Goal: Transaction & Acquisition: Purchase product/service

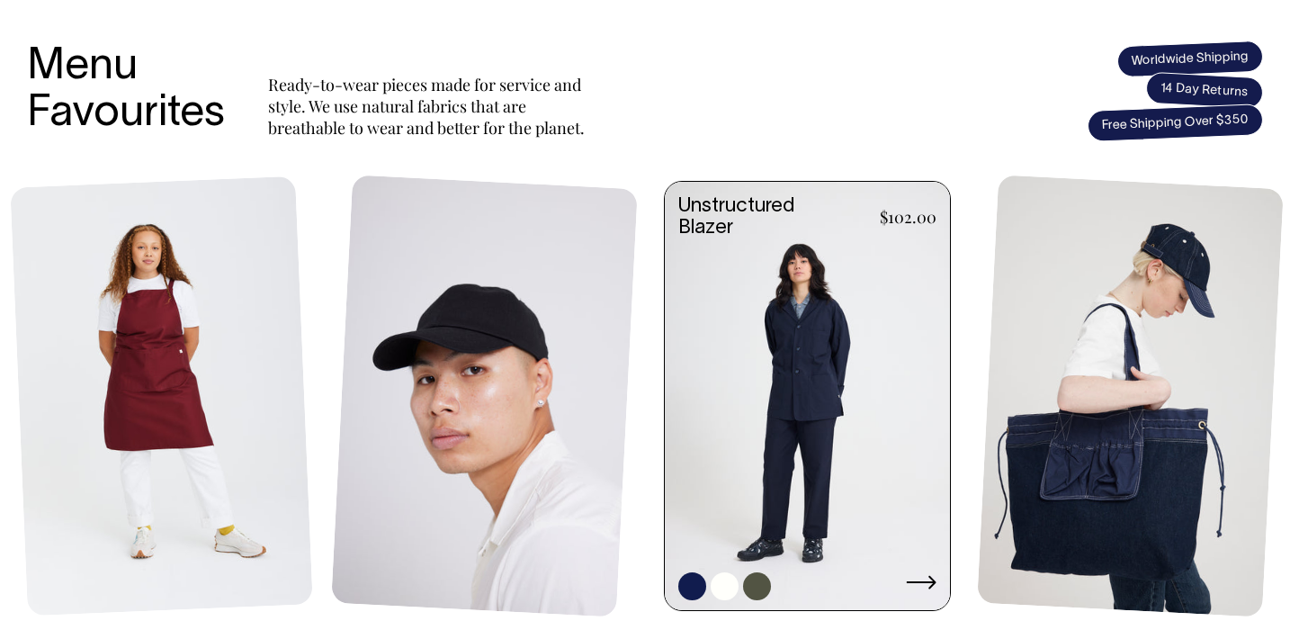
scroll to position [753, 0]
click at [754, 402] on link at bounding box center [807, 398] width 285 height 432
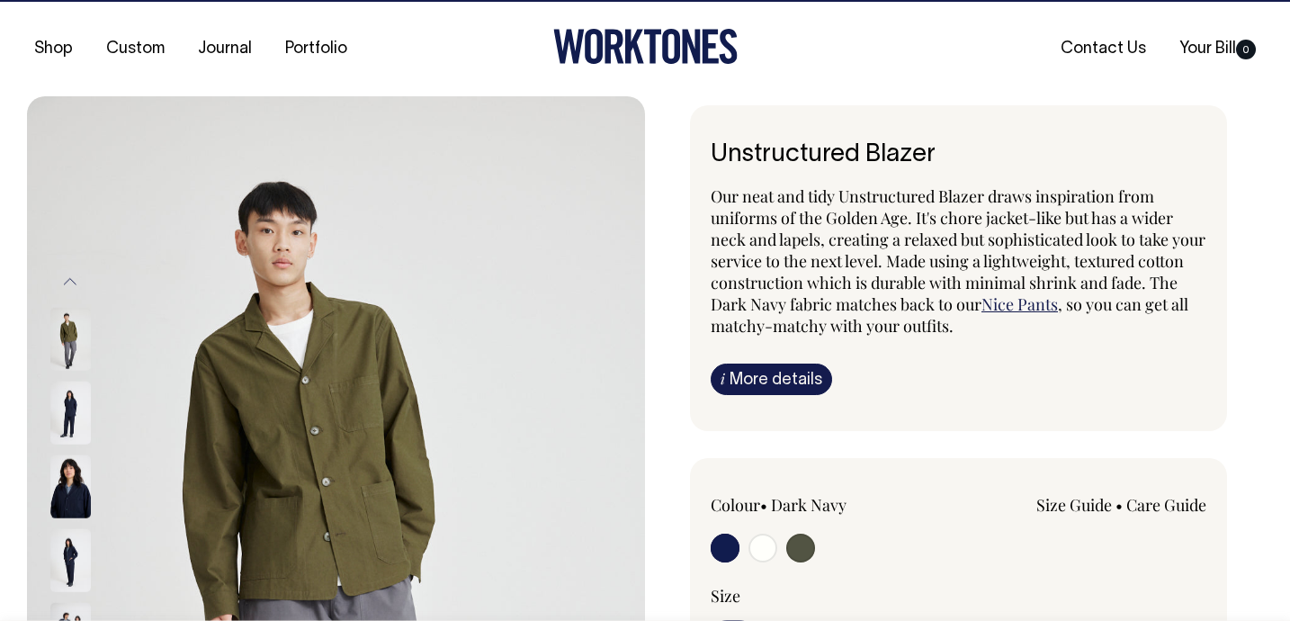
scroll to position [24, 0]
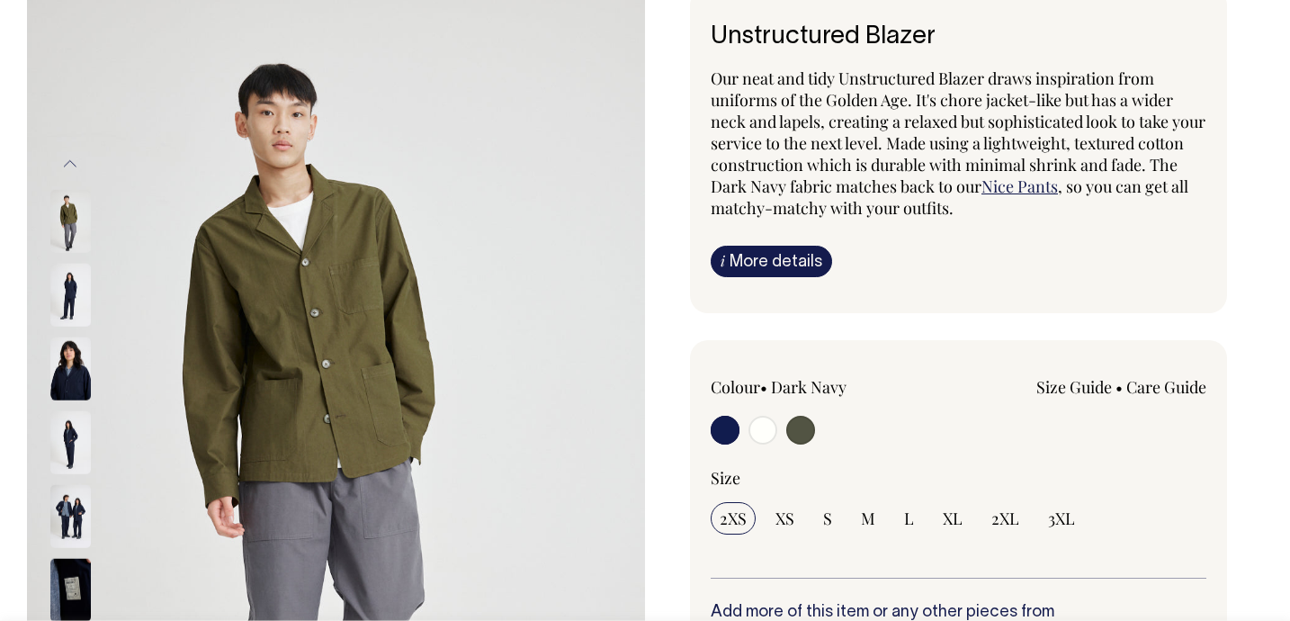
click at [716, 436] on input "radio" at bounding box center [725, 430] width 29 height 29
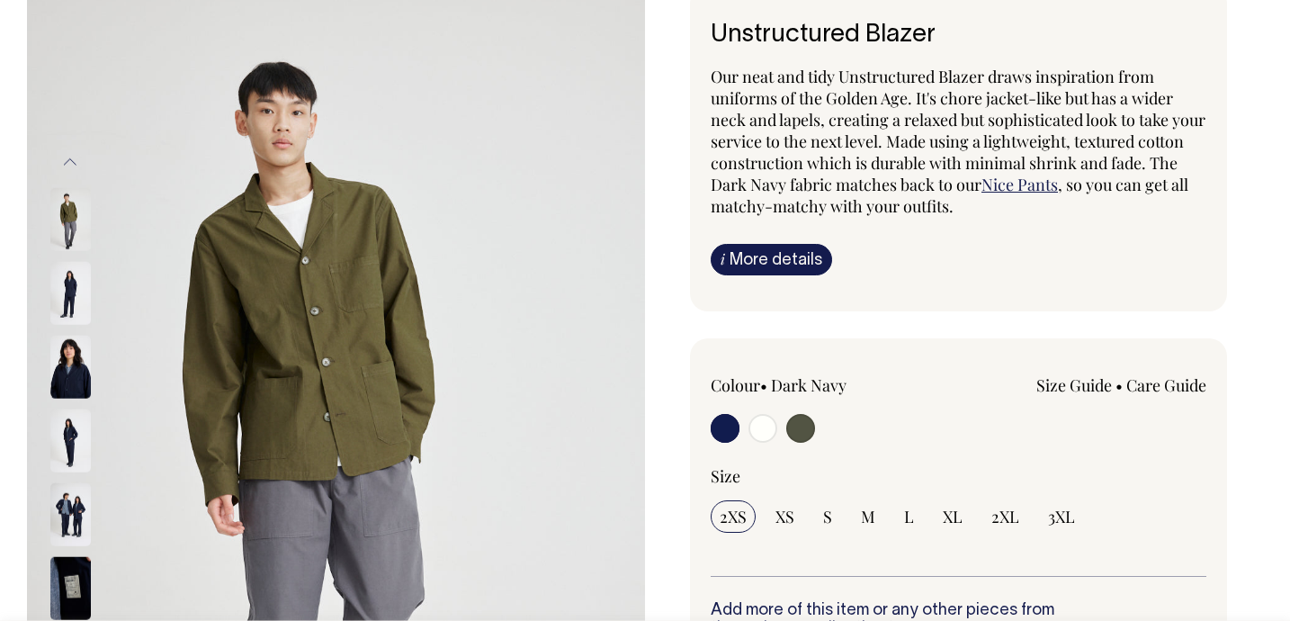
click at [724, 425] on input "radio" at bounding box center [725, 428] width 29 height 29
click at [745, 434] on div at bounding box center [810, 430] width 198 height 33
click at [730, 433] on input "radio" at bounding box center [725, 428] width 29 height 29
click at [886, 423] on div at bounding box center [810, 430] width 198 height 33
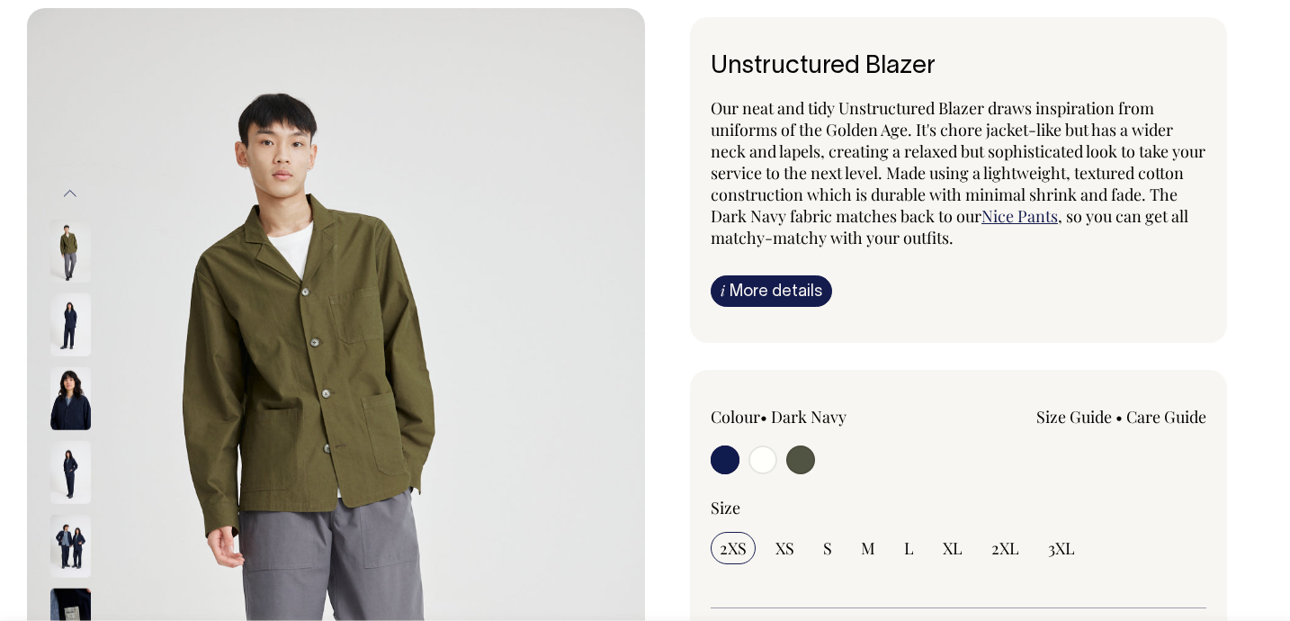
click at [793, 567] on div "Size 2XS XS S M L XL 2XL" at bounding box center [959, 553] width 496 height 111
click at [793, 562] on input "XS" at bounding box center [785, 549] width 37 height 32
radio input "true"
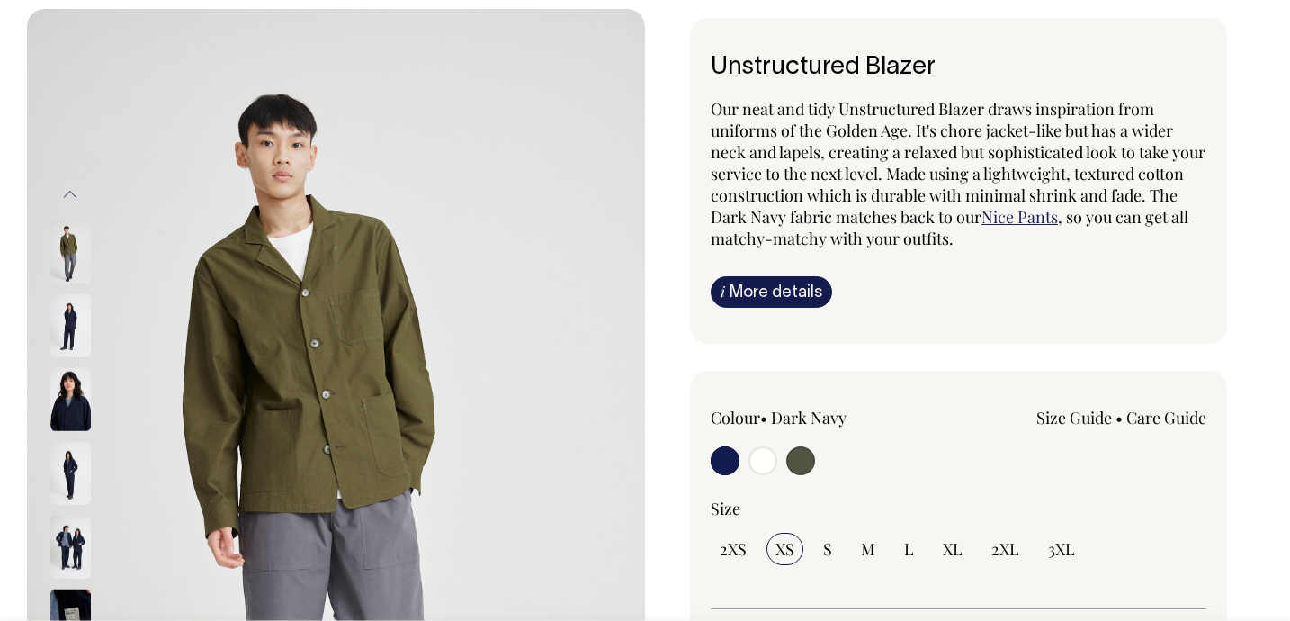
select select "XS"
click at [722, 466] on input "radio" at bounding box center [725, 460] width 29 height 29
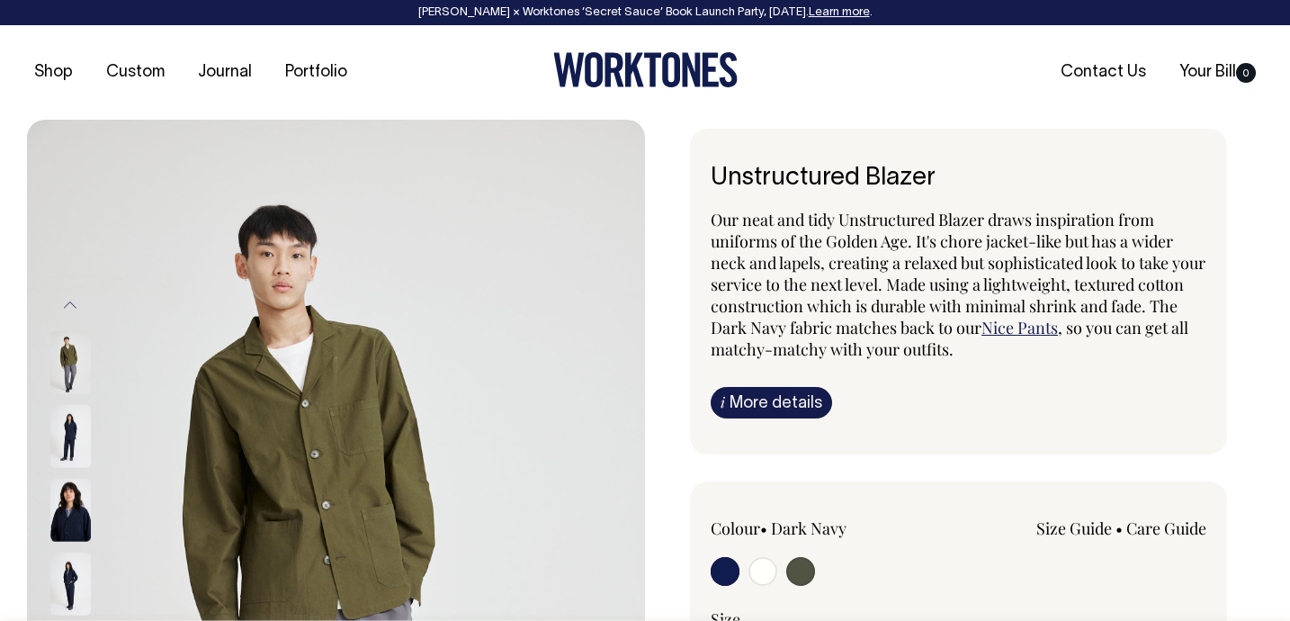
scroll to position [0, 0]
